Goal: Navigation & Orientation: Find specific page/section

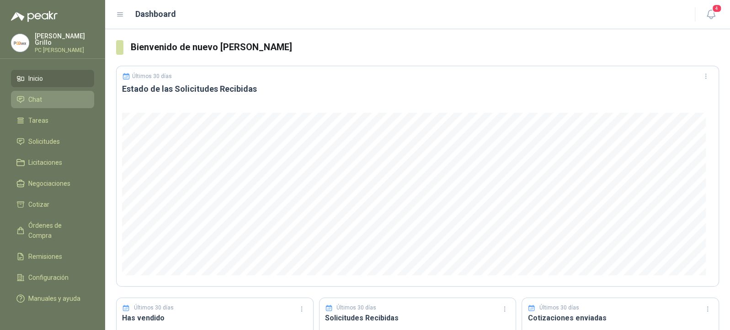
click at [34, 98] on span "Chat" at bounding box center [35, 100] width 14 height 10
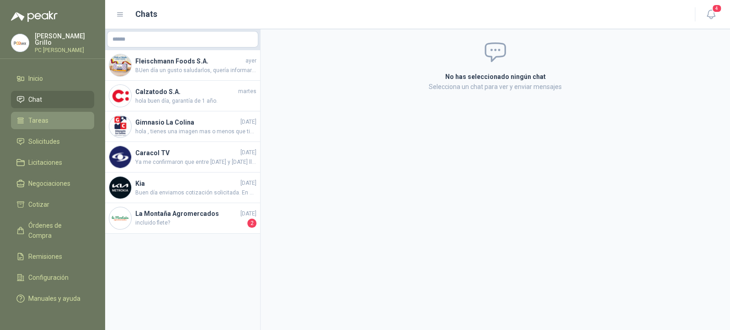
click at [31, 127] on link "Tareas" at bounding box center [52, 120] width 83 height 17
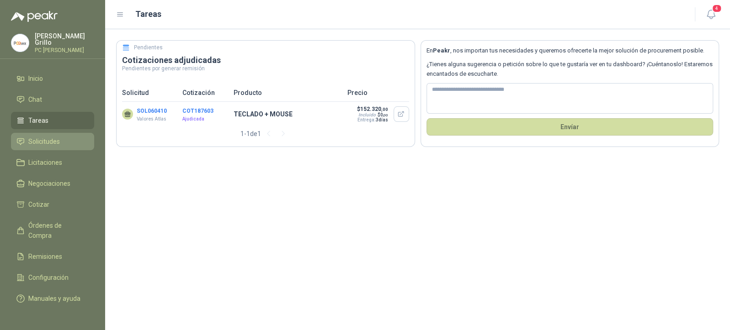
click at [47, 145] on link "Solicitudes" at bounding box center [52, 141] width 83 height 17
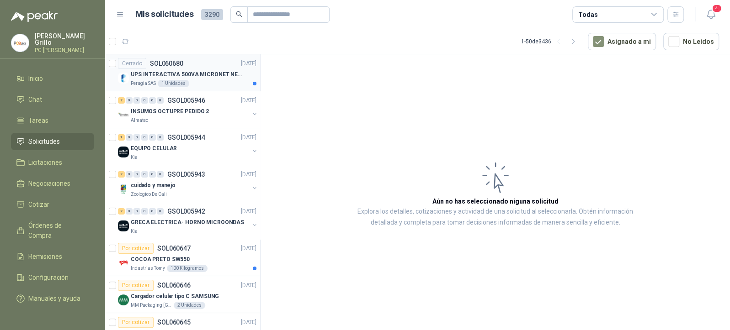
click at [219, 84] on div "Perugia SAS 1 Unidades" at bounding box center [194, 83] width 126 height 7
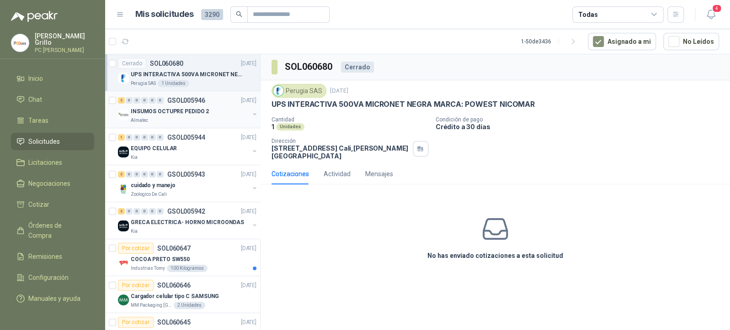
click at [178, 119] on div "Almatec" at bounding box center [190, 120] width 118 height 7
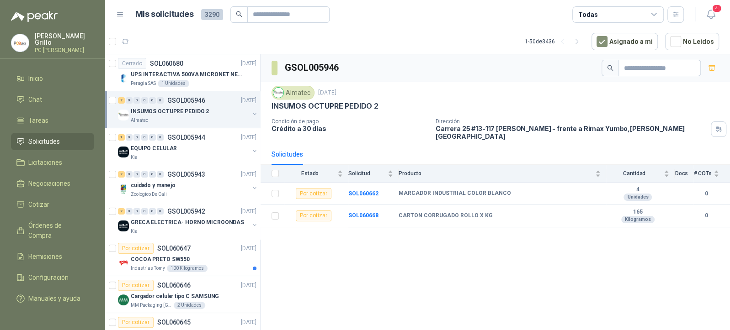
click at [264, 310] on div "GSOL005946 Almatec [DATE] INSUMOS OCTUPRE PEDIDO 2 Condición de pago Crédito a …" at bounding box center [495, 193] width 469 height 279
click at [265, 310] on div "GSOL005946 Almatec [DATE] INSUMOS OCTUPRE PEDIDO 2 Condición de pago Crédito a …" at bounding box center [495, 193] width 469 height 279
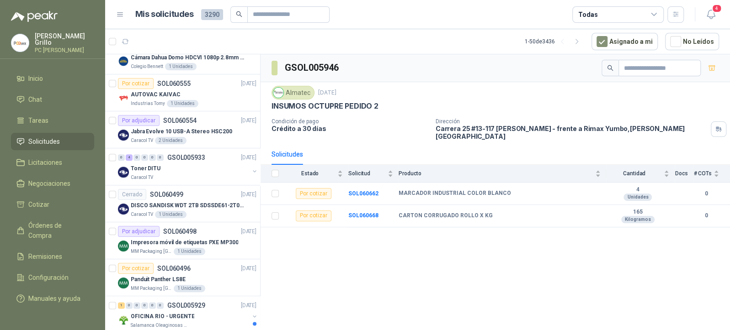
scroll to position [723, 0]
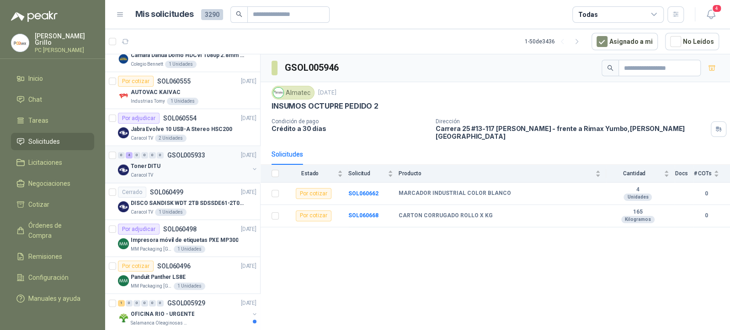
click at [159, 157] on div "0 4 0 0 0 0 GSOL005933 [DATE]" at bounding box center [188, 155] width 140 height 11
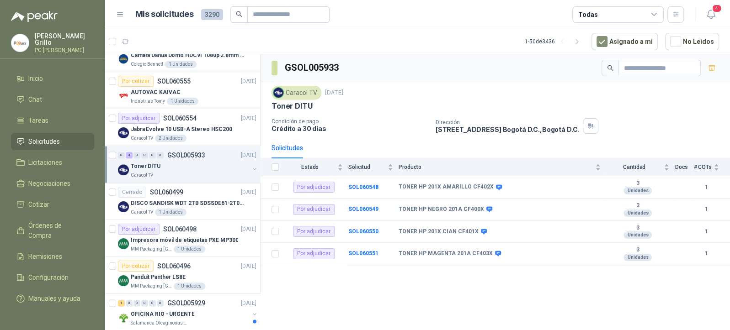
click at [49, 37] on p "[PERSON_NAME]" at bounding box center [64, 39] width 59 height 13
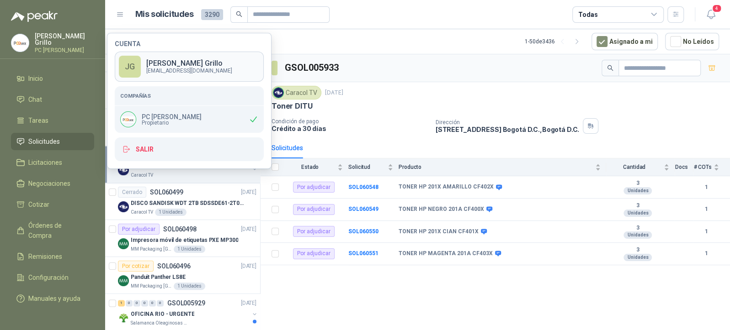
click at [177, 68] on p "[EMAIL_ADDRESS][DOMAIN_NAME]" at bounding box center [189, 70] width 86 height 5
